Goal: Information Seeking & Learning: Compare options

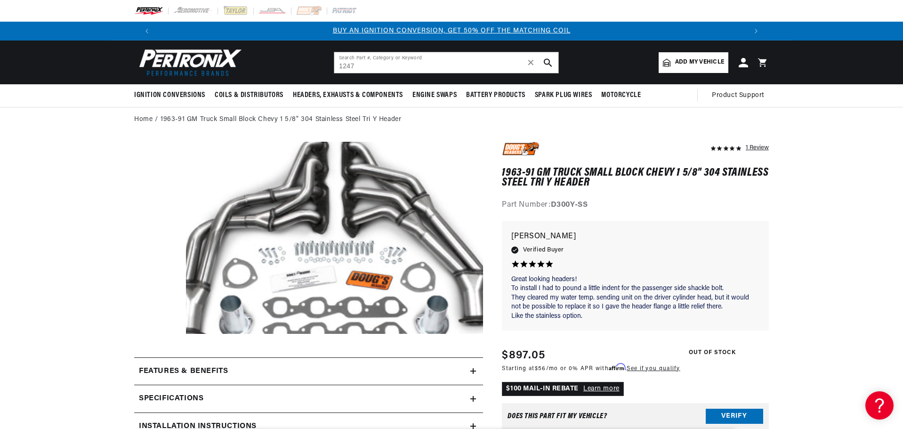
type input "1247"
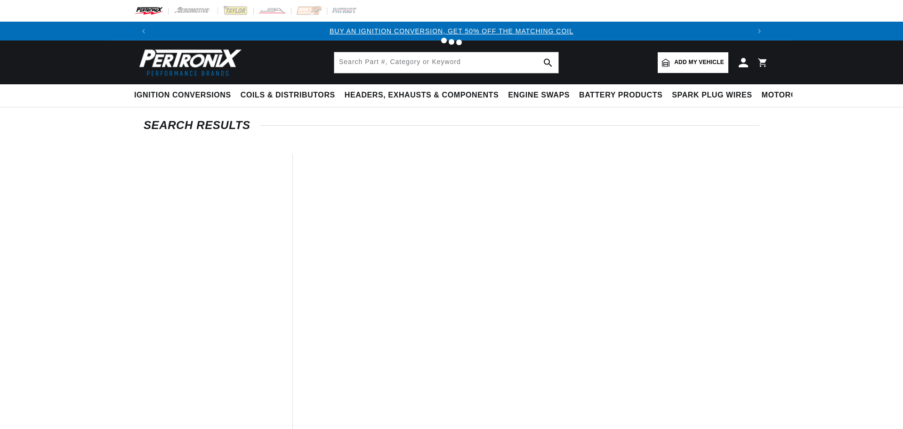
type input "1247"
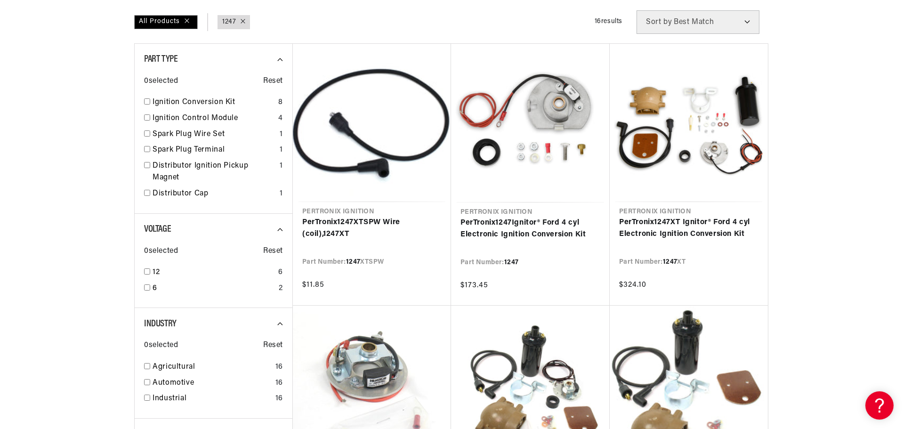
scroll to position [141, 0]
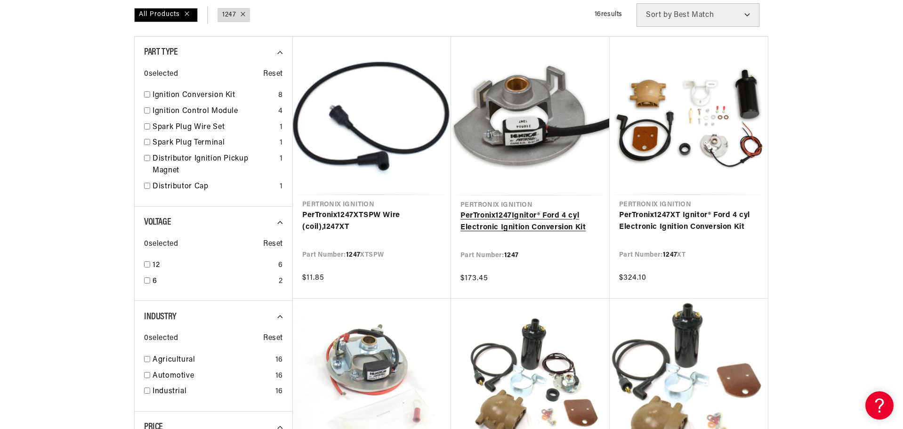
click at [558, 210] on link "PerTronix 1247 Ignitor® Ford 4 cyl Electronic Ignition Conversion Kit" at bounding box center [530, 222] width 140 height 24
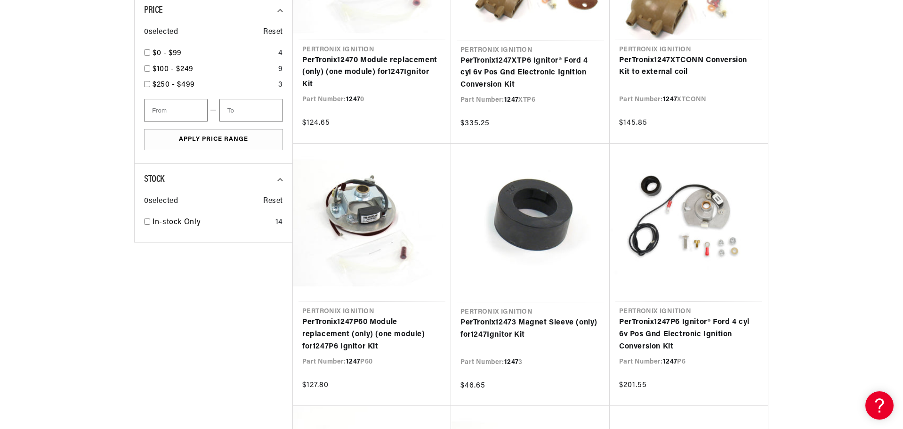
scroll to position [565, 0]
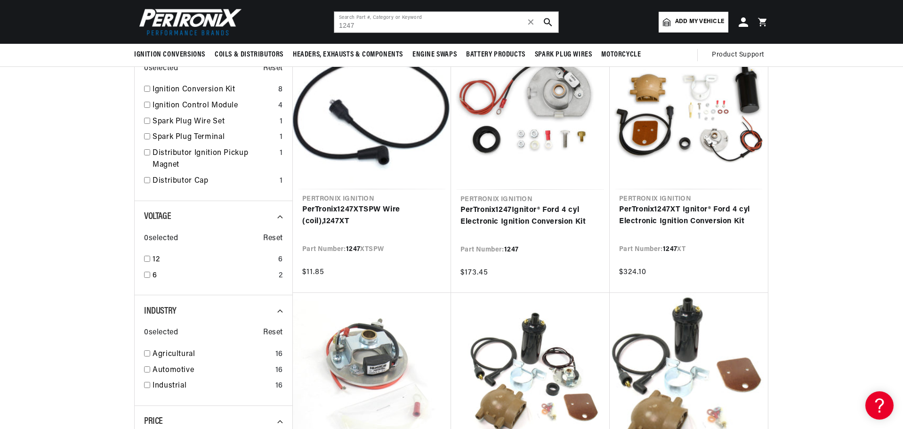
scroll to position [94, 0]
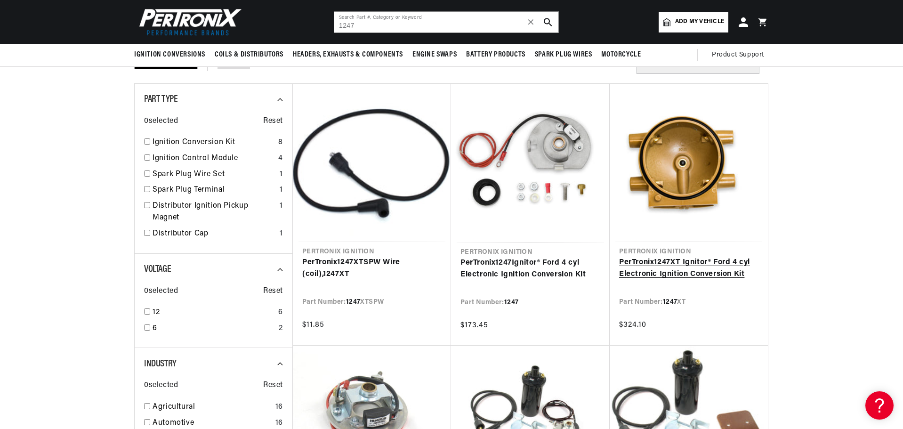
click at [696, 257] on link "PerTronix 1247 XT Ignitor® Ford 4 cyl Electronic Ignition Conversion Kit" at bounding box center [688, 269] width 139 height 24
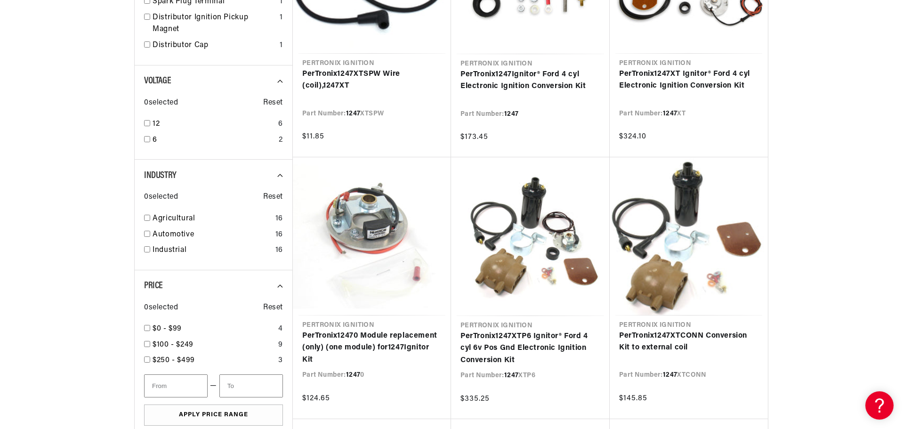
scroll to position [330, 0]
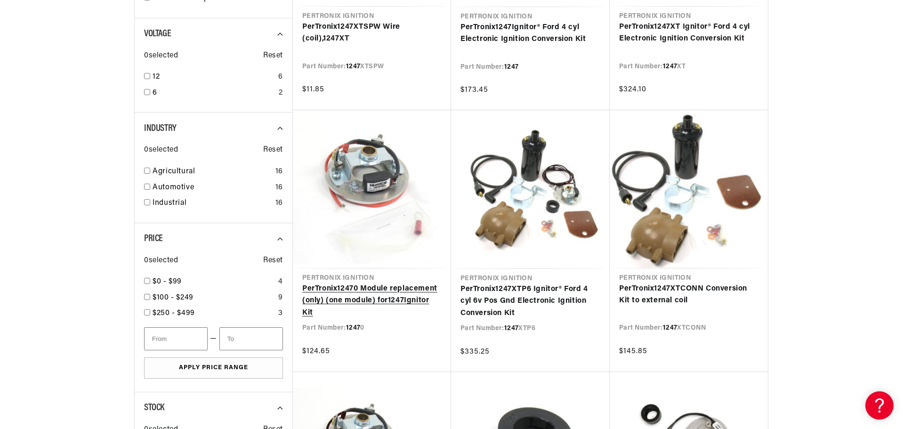
click at [379, 283] on link "PerTronix 1247 0 Module replacement (only) (one module) for 1247 Ignitor Kit" at bounding box center [371, 301] width 139 height 36
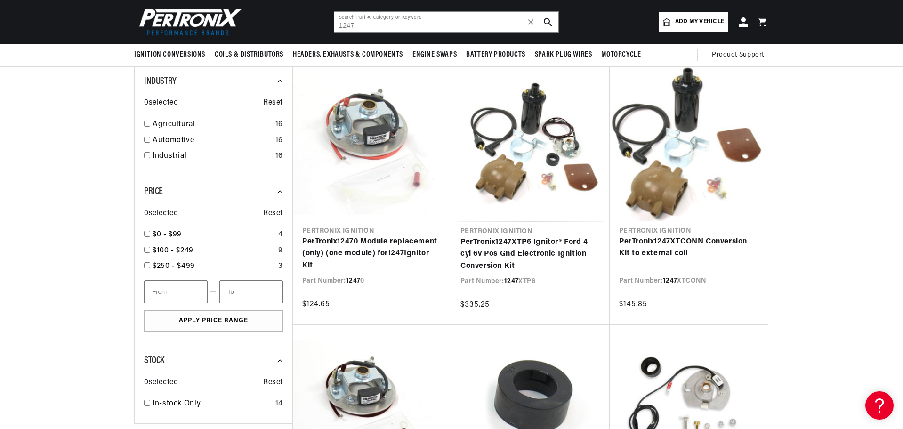
scroll to position [0, 0]
click at [357, 236] on link "PerTronix 1247 0 Module replacement (only) (one module) for 1247 Ignitor Kit" at bounding box center [371, 254] width 139 height 36
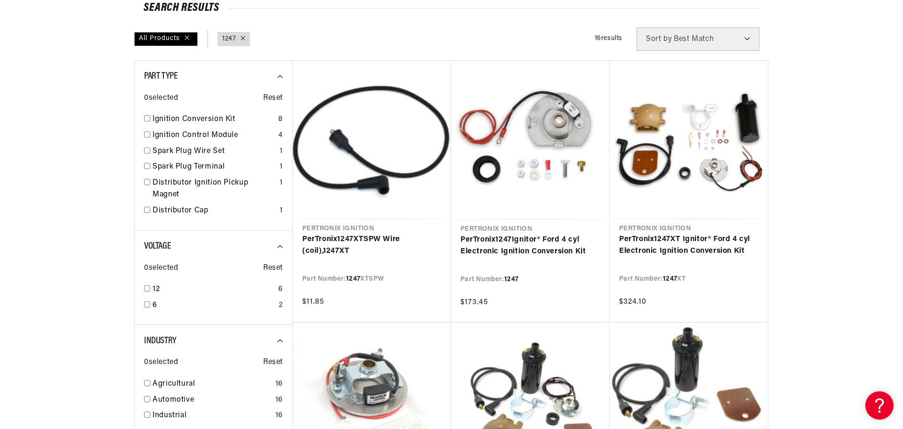
scroll to position [141, 0]
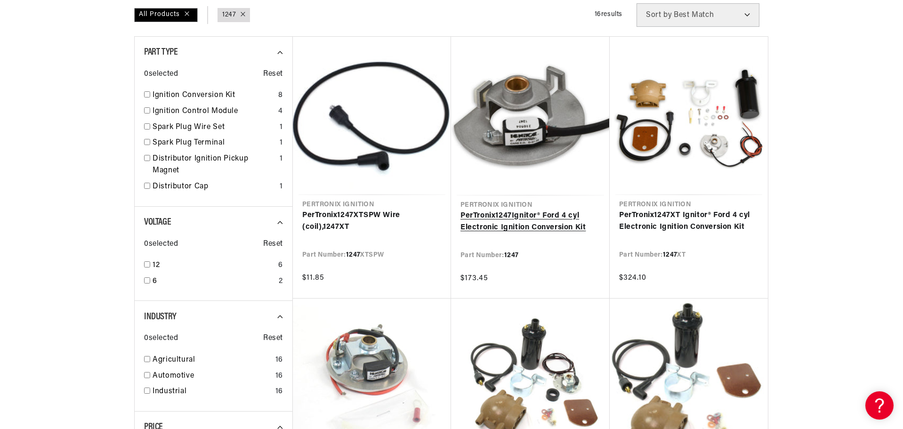
click at [527, 210] on link "PerTronix 1247 Ignitor® Ford 4 cyl Electronic Ignition Conversion Kit" at bounding box center [530, 222] width 140 height 24
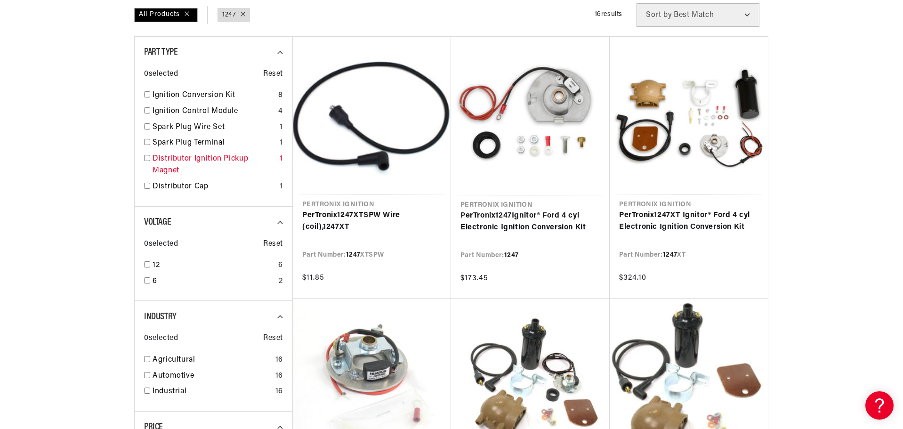
scroll to position [0, 0]
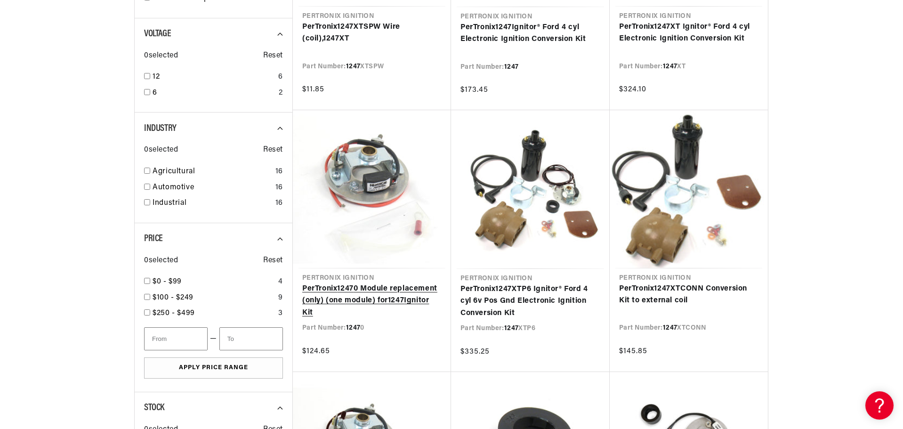
click at [326, 283] on link "PerTronix 1247 0 Module replacement (only) (one module) for 1247 Ignitor Kit" at bounding box center [371, 301] width 139 height 36
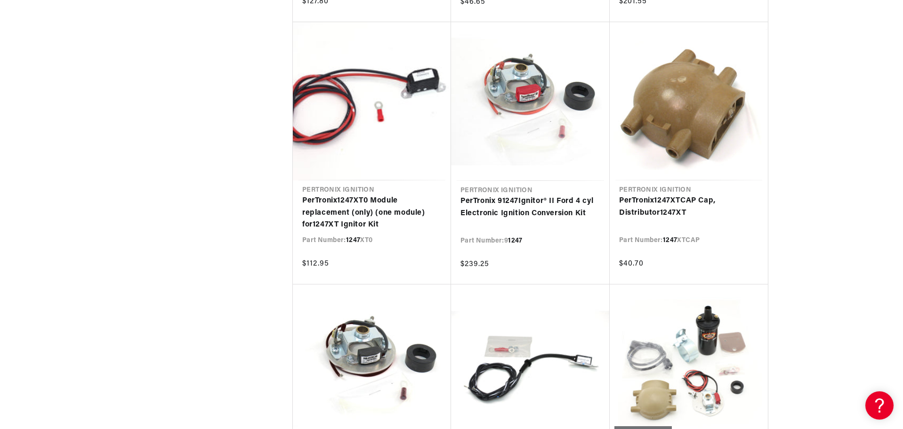
scroll to position [0, 588]
click at [361, 195] on link "PerTronix 1247 XT0 Module replacement (only) (one module) for 1247 XT Ignitor K…" at bounding box center [371, 213] width 139 height 36
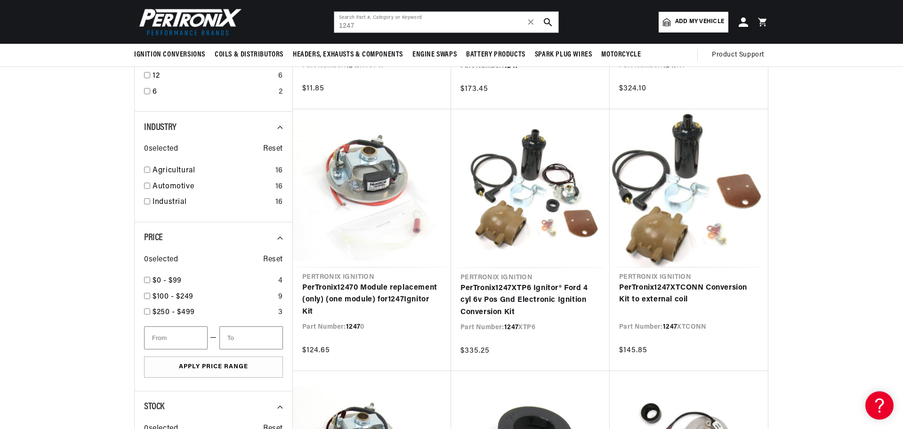
scroll to position [330, 0]
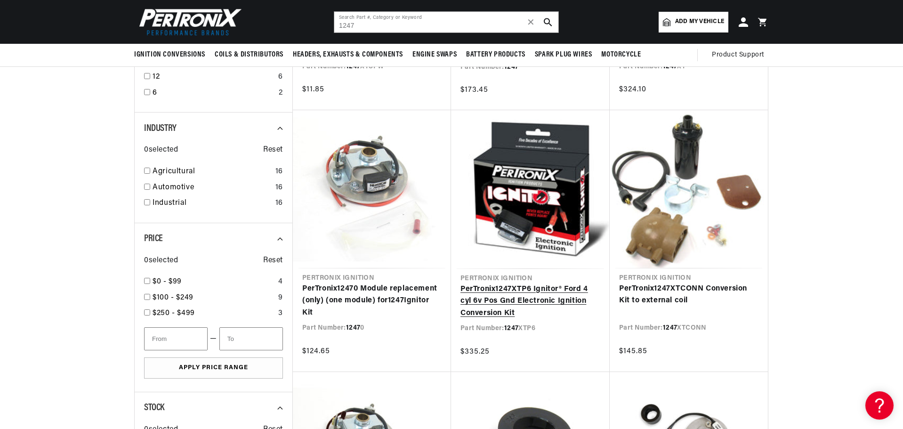
click at [536, 283] on link "PerTronix 1247 XTP6 Ignitor® Ford 4 cyl 6v Pos Gnd Electronic Ignition Conversi…" at bounding box center [530, 301] width 140 height 36
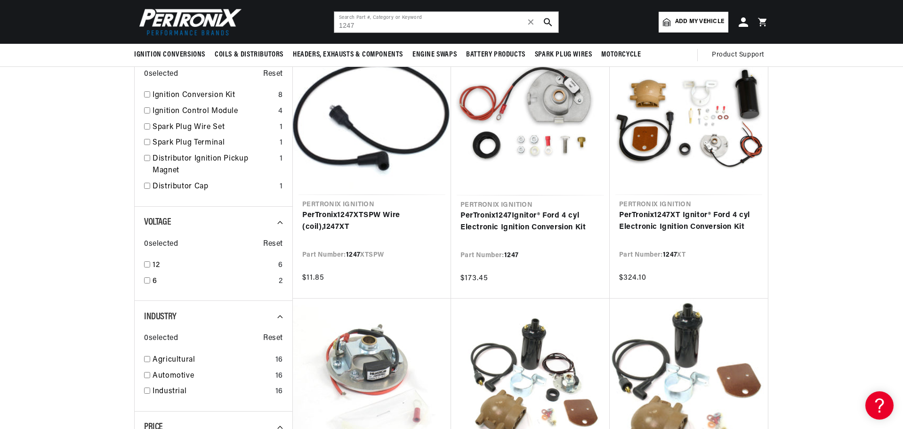
scroll to position [94, 0]
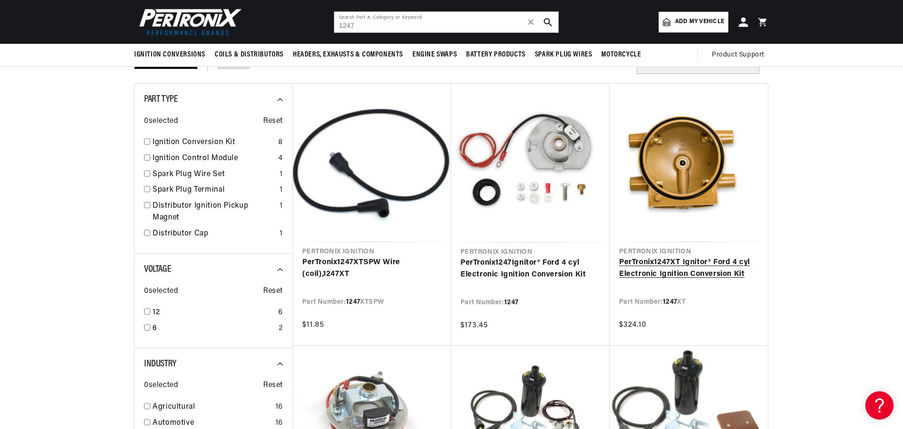
click at [694, 257] on link "PerTronix 1247 XT Ignitor® Ford 4 cyl Electronic Ignition Conversion Kit" at bounding box center [688, 269] width 139 height 24
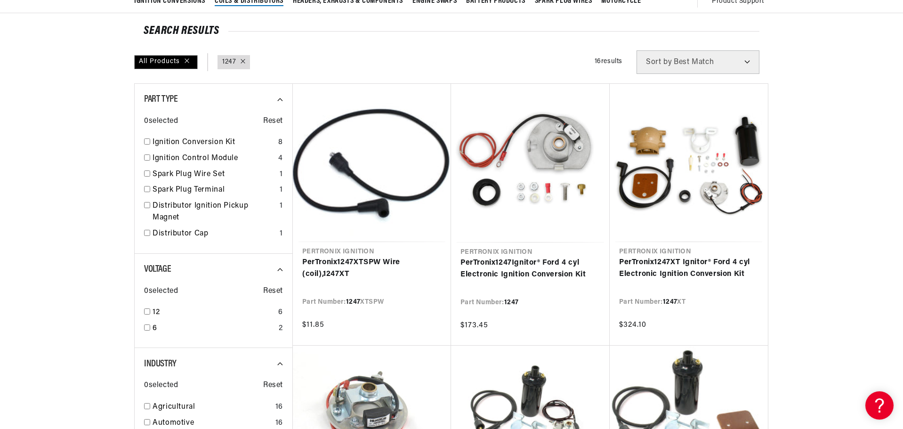
scroll to position [0, 0]
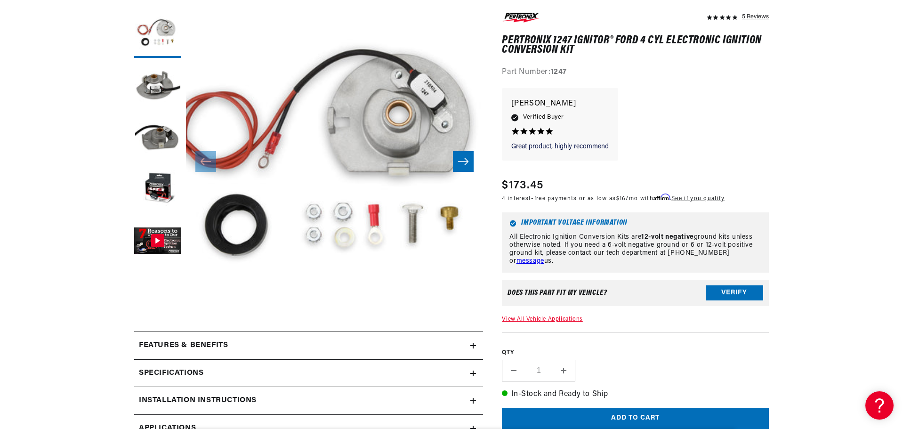
scroll to position [141, 0]
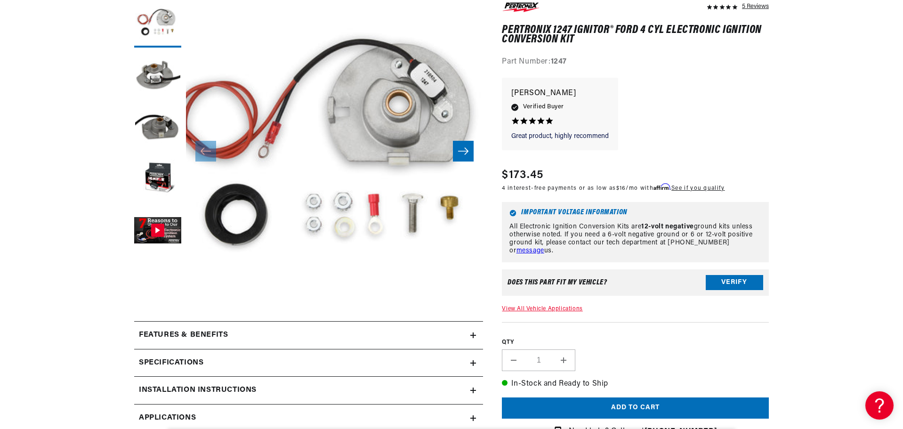
click at [156, 327] on button "Open media 1 in modal" at bounding box center [156, 327] width 0 height 0
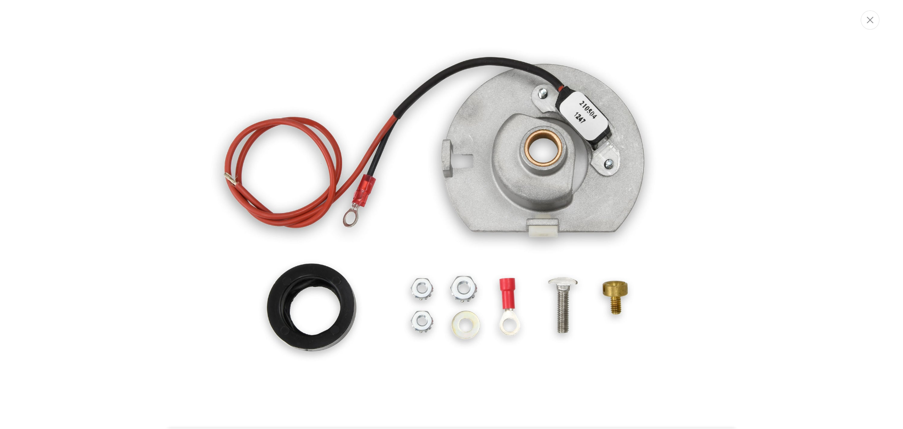
scroll to position [0, 1176]
click at [490, 157] on img "Media gallery" at bounding box center [452, 214] width 509 height 509
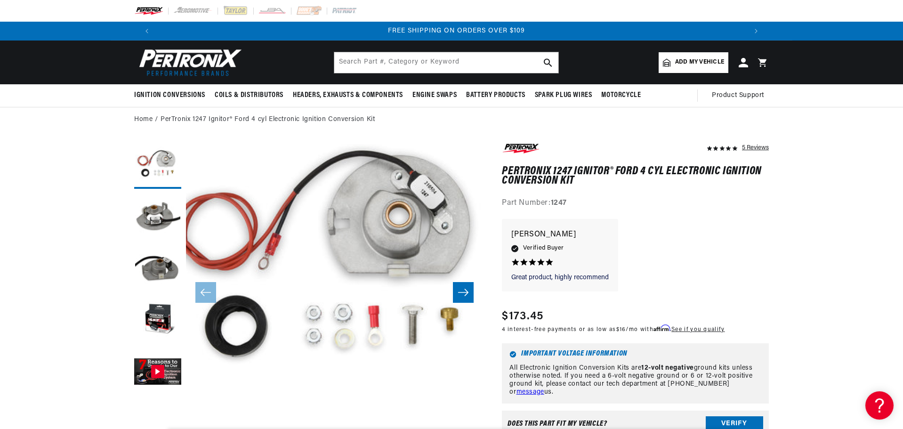
scroll to position [47, 0]
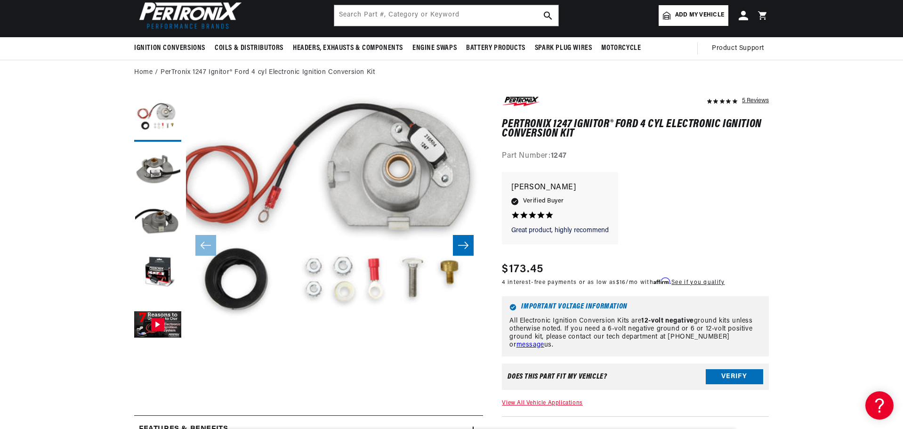
click at [156, 392] on button "Open media 1 in modal" at bounding box center [156, 392] width 0 height 0
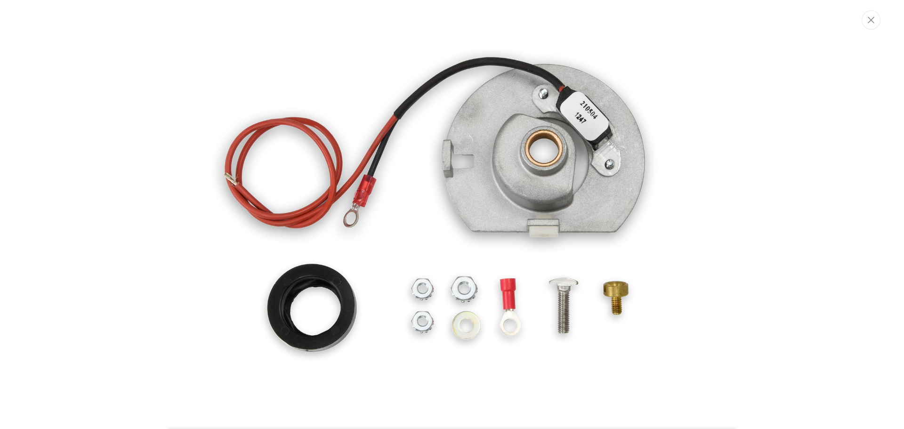
click at [328, 209] on img "Media gallery" at bounding box center [452, 214] width 509 height 509
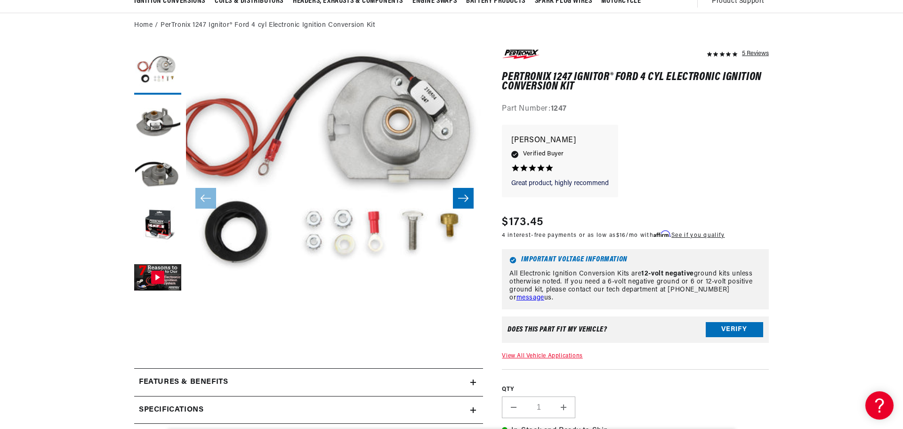
scroll to position [0, 0]
click at [151, 174] on button "Load image 3 in gallery view" at bounding box center [157, 174] width 47 height 47
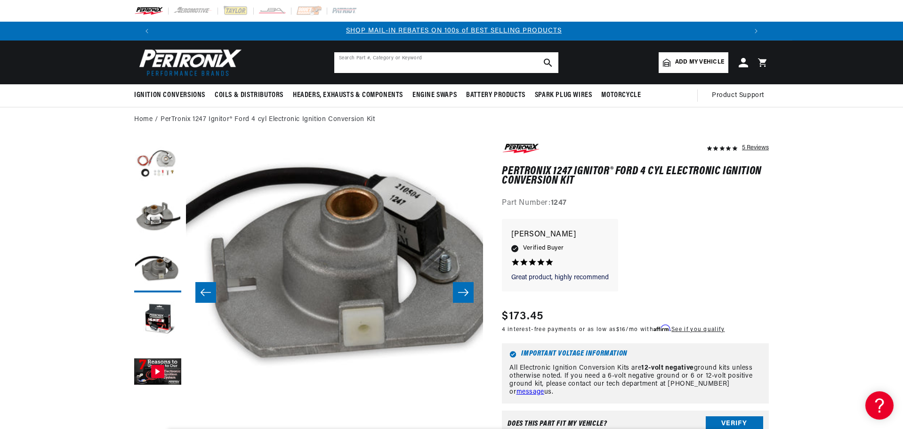
click at [434, 65] on input "text" at bounding box center [446, 62] width 224 height 21
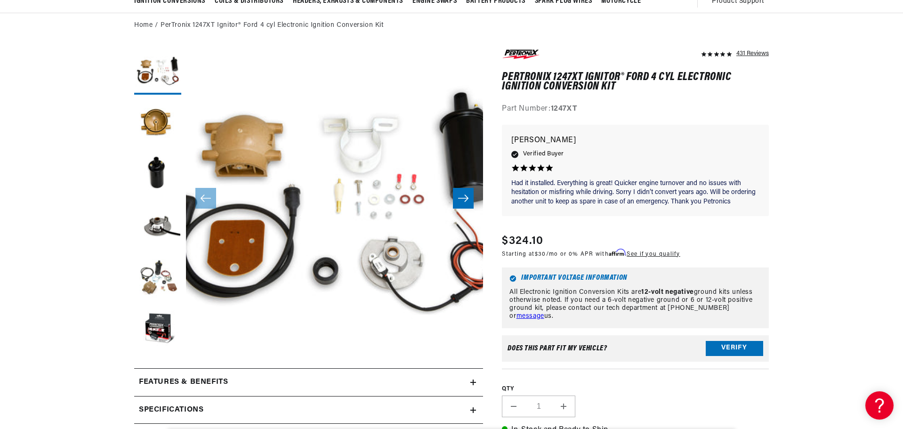
scroll to position [0, 588]
click at [156, 374] on button "Open media 1 in modal" at bounding box center [156, 374] width 0 height 0
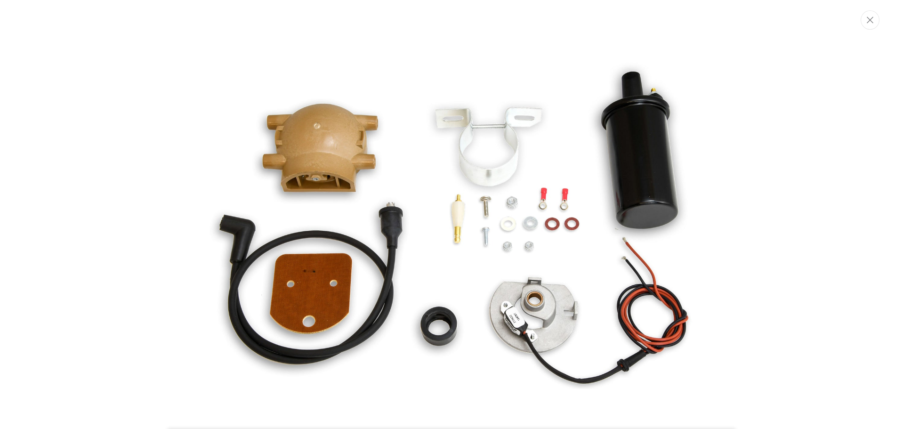
scroll to position [49, 0]
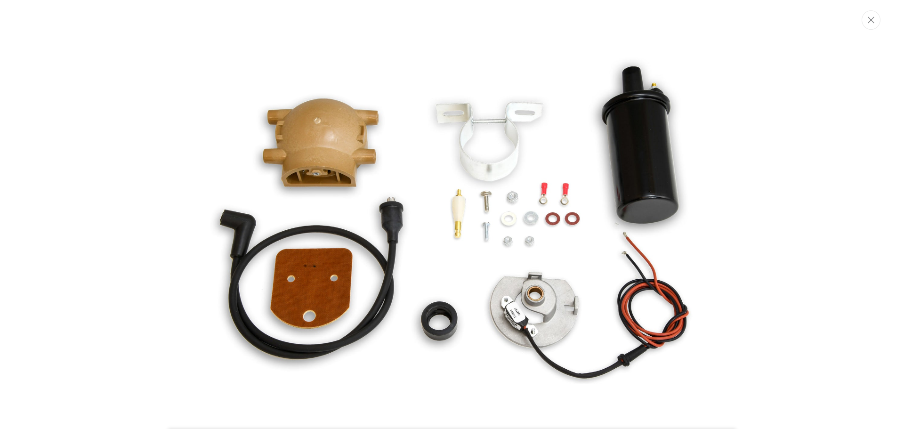
click at [102, 221] on div "Media gallery" at bounding box center [452, 214] width 904 height 429
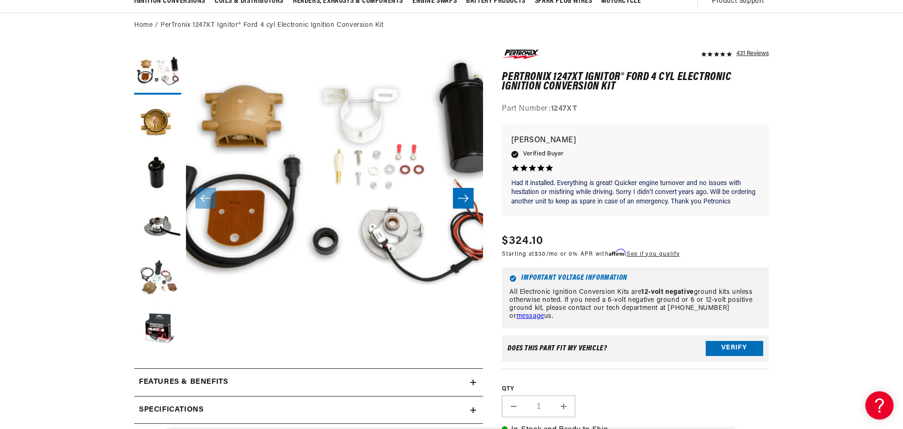
scroll to position [0, 1176]
click at [155, 228] on button "Load image 4 in gallery view" at bounding box center [157, 226] width 47 height 47
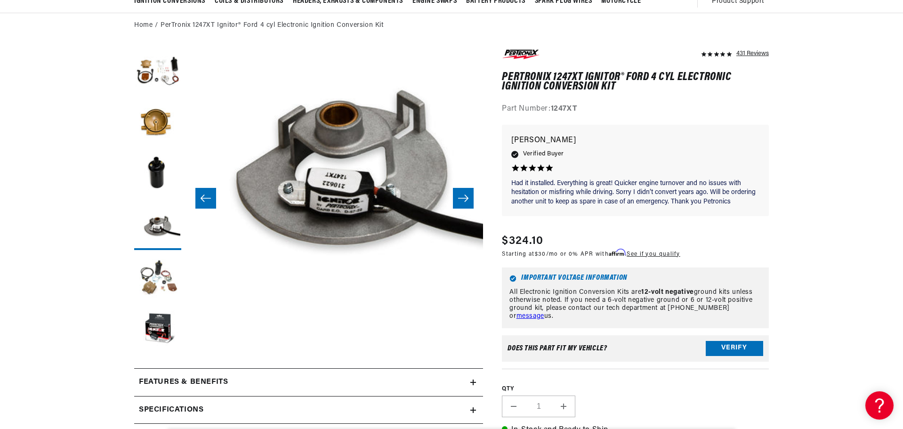
scroll to position [30, 892]
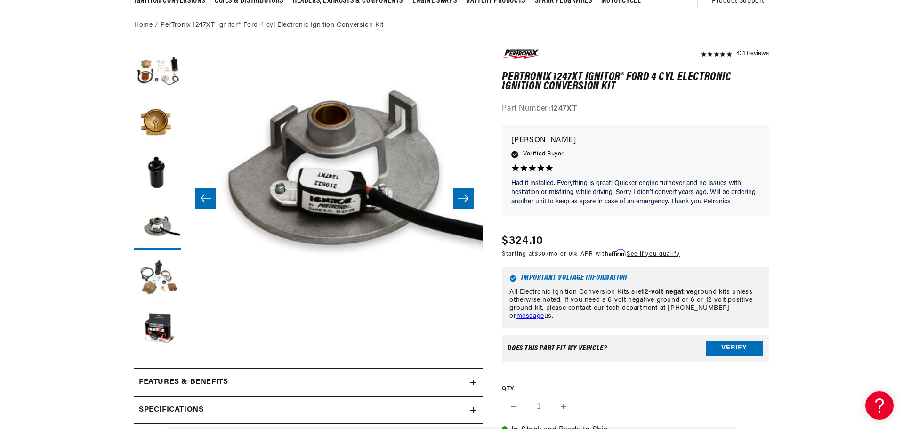
click at [468, 198] on icon "Slide right" at bounding box center [463, 198] width 10 height 7
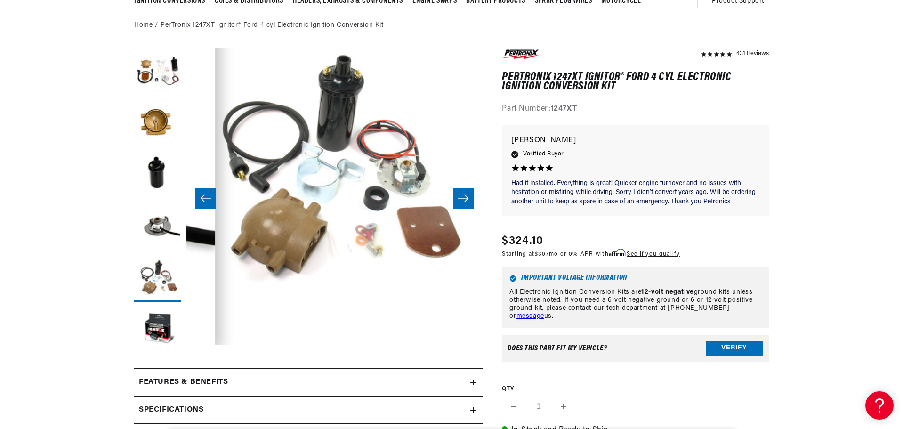
click at [201, 202] on icon "Slide left" at bounding box center [205, 198] width 11 height 9
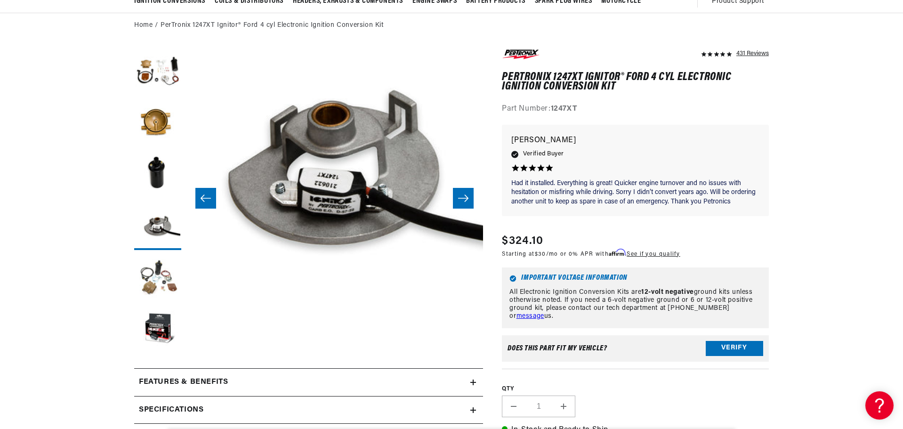
scroll to position [0, 0]
click at [461, 198] on icon "Slide right" at bounding box center [463, 198] width 10 height 7
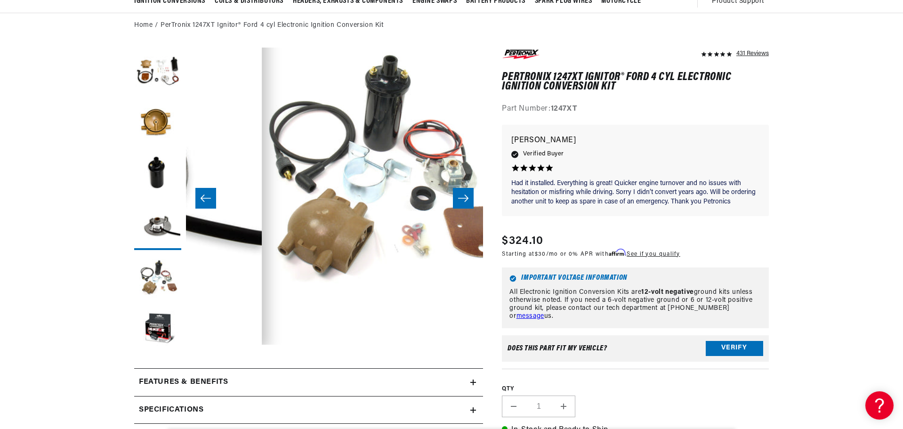
scroll to position [30, 1189]
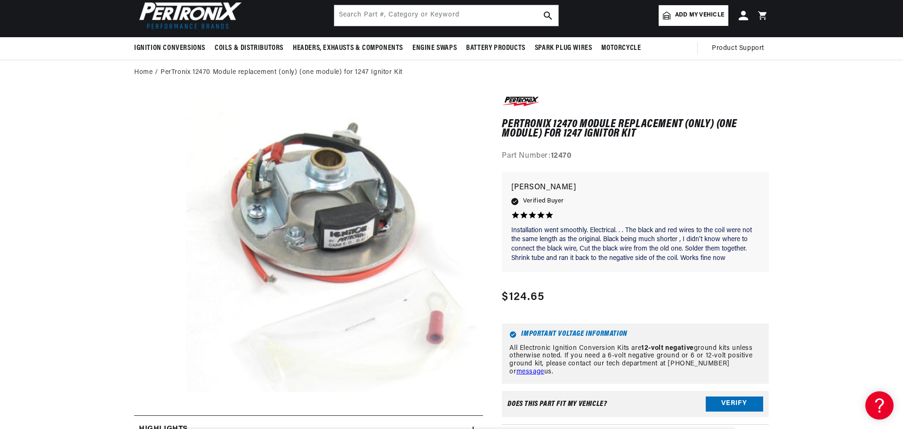
click at [156, 421] on button "Open media 1 in modal" at bounding box center [156, 421] width 0 height 0
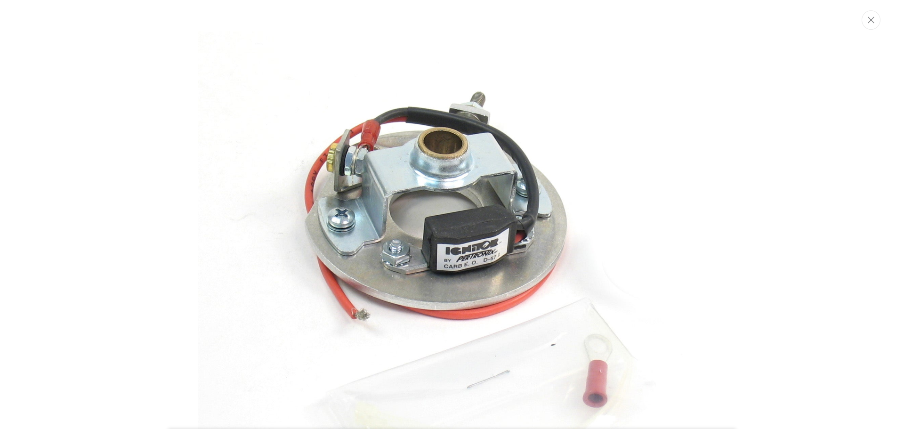
click at [300, 188] on img "Media gallery" at bounding box center [452, 263] width 509 height 509
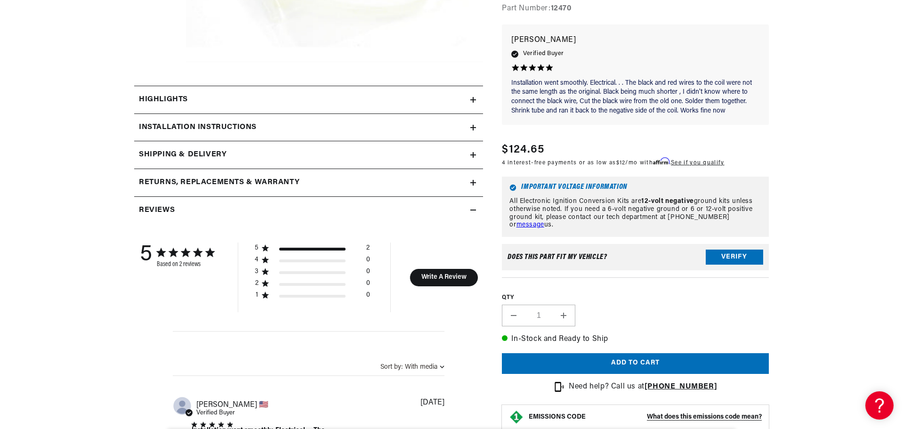
scroll to position [0, 1176]
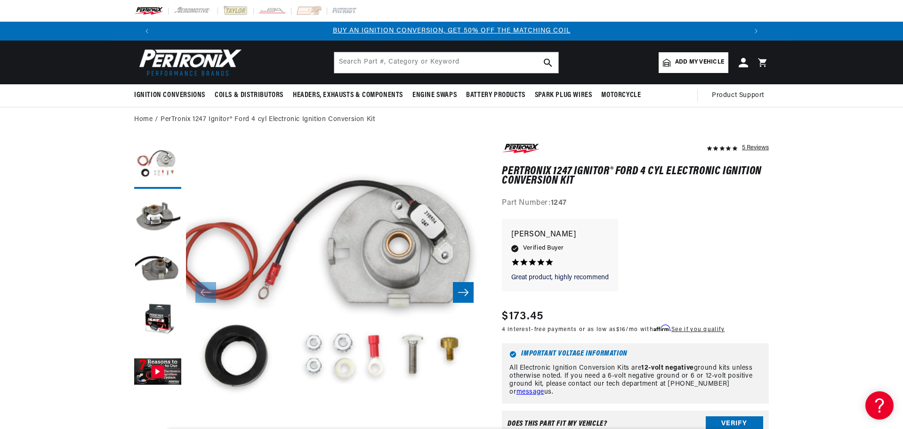
click at [468, 290] on icon "Slide right" at bounding box center [463, 292] width 11 height 9
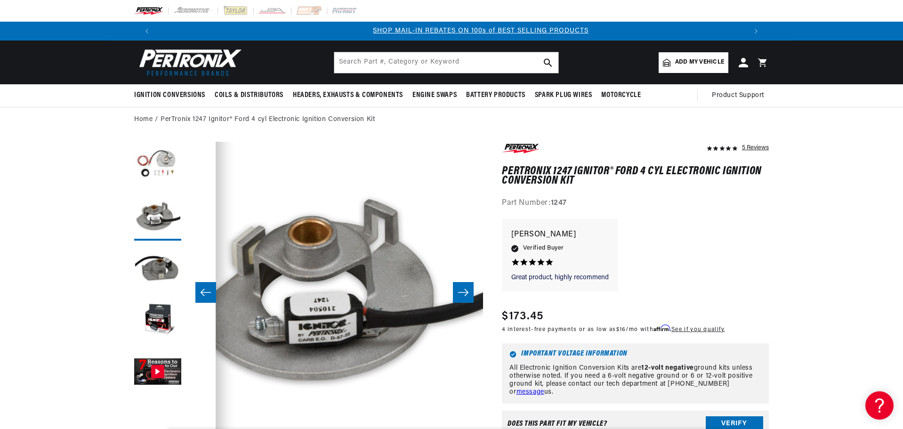
scroll to position [0, 588]
click at [468, 290] on icon "Slide right" at bounding box center [463, 292] width 11 height 9
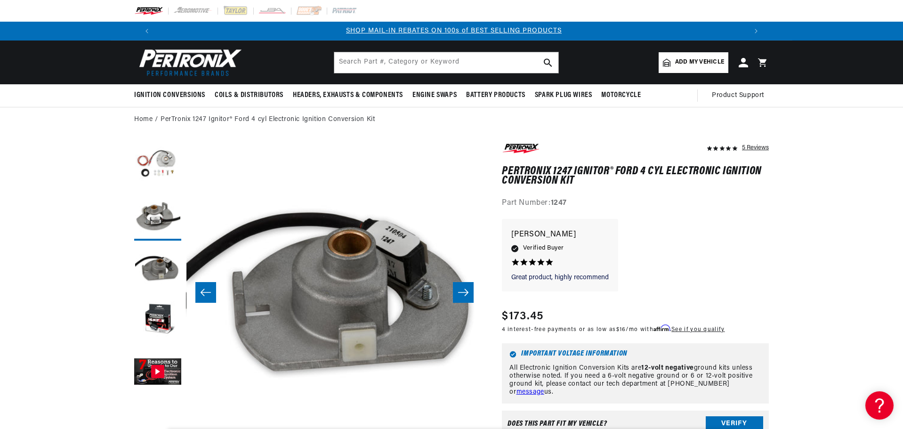
scroll to position [0, 595]
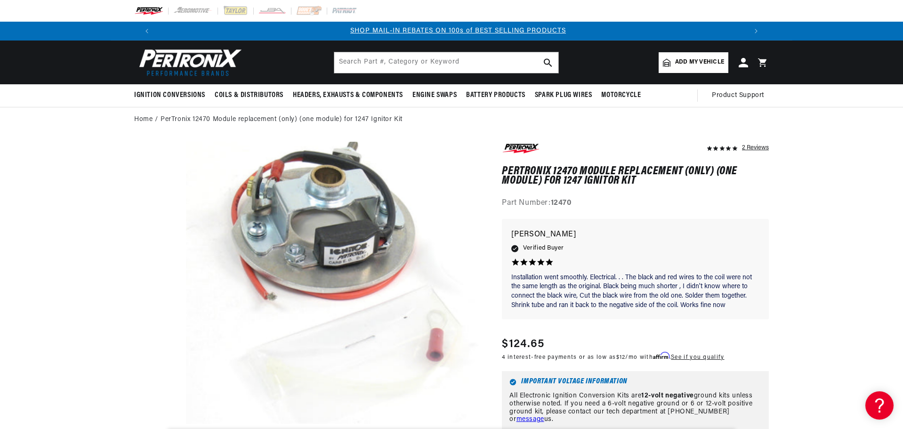
scroll to position [0, 588]
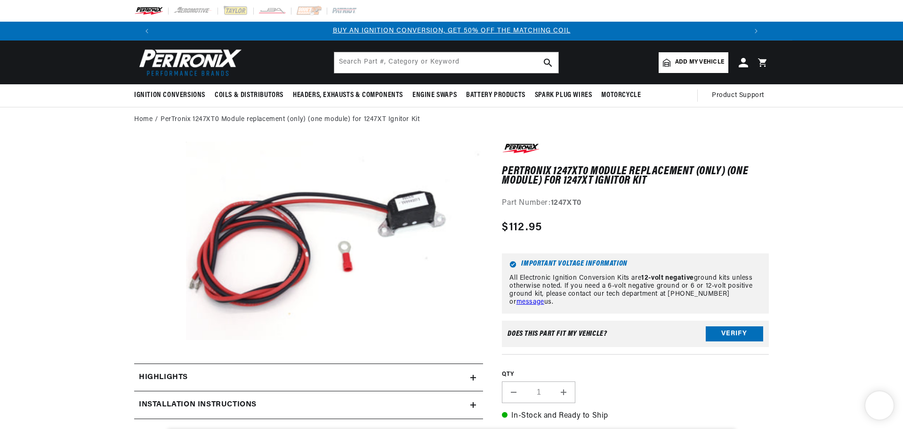
click at [156, 360] on button "Open media 1 in modal" at bounding box center [156, 360] width 0 height 0
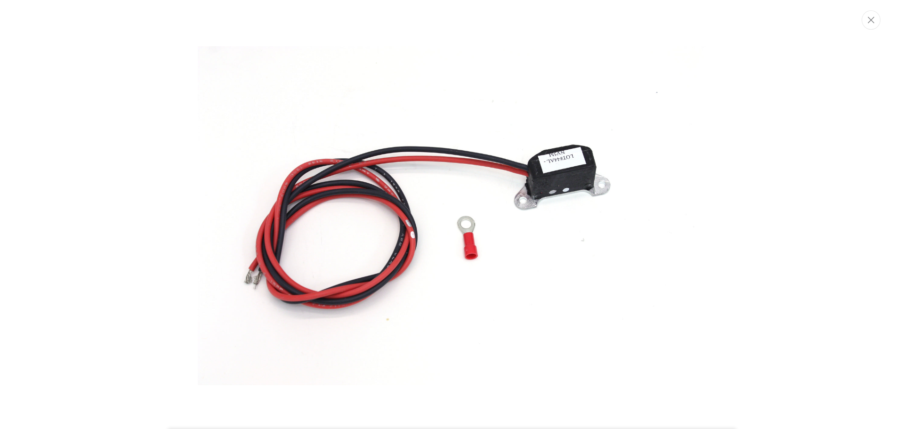
click at [406, 230] on img "Media gallery" at bounding box center [452, 215] width 509 height 339
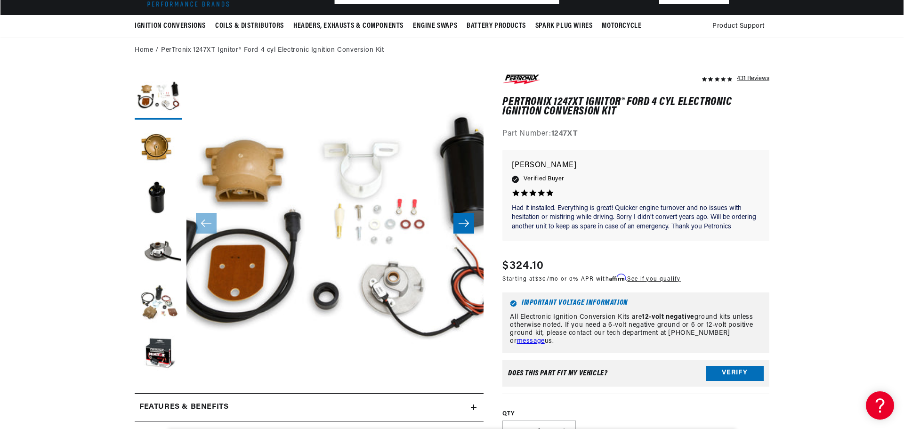
scroll to position [94, 0]
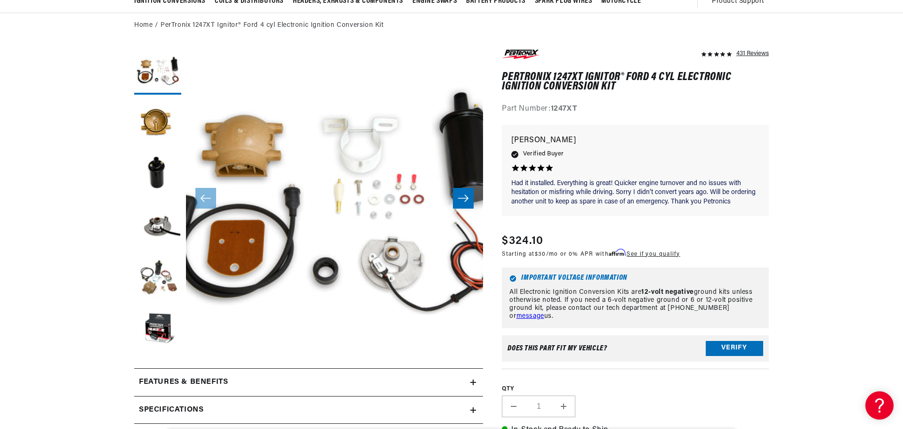
click at [156, 374] on button "Open media 1 in modal" at bounding box center [156, 374] width 0 height 0
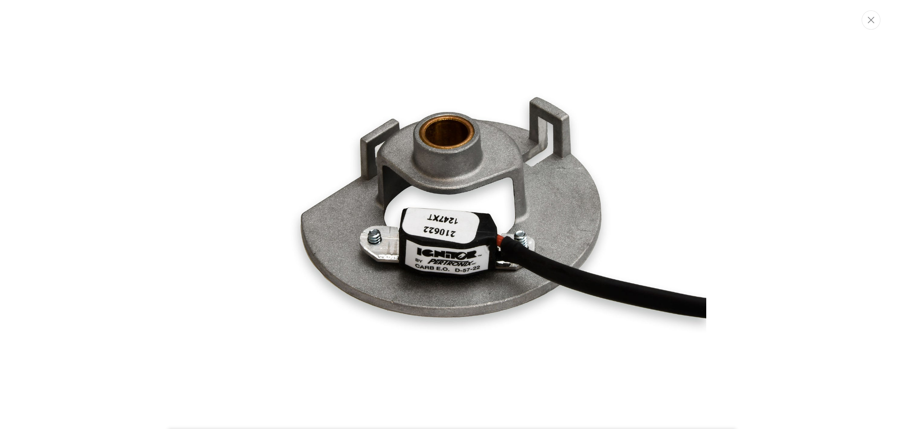
scroll to position [0, 0]
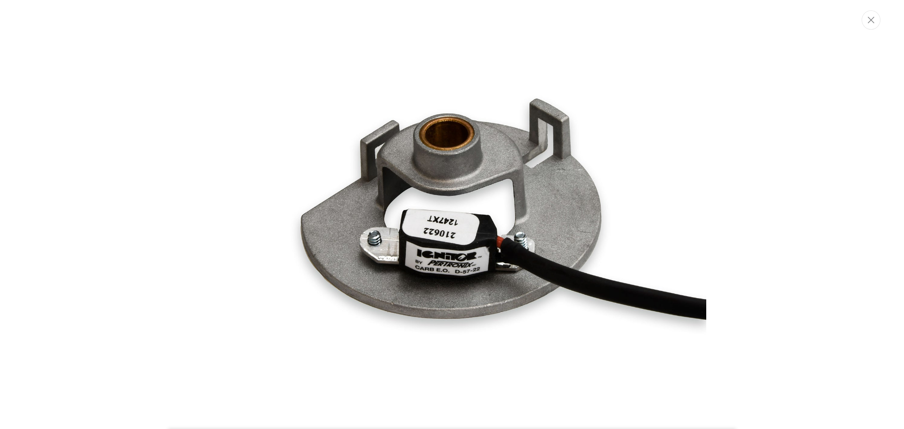
click at [192, 135] on div "Media gallery" at bounding box center [452, 214] width 904 height 429
